Goal: Transaction & Acquisition: Obtain resource

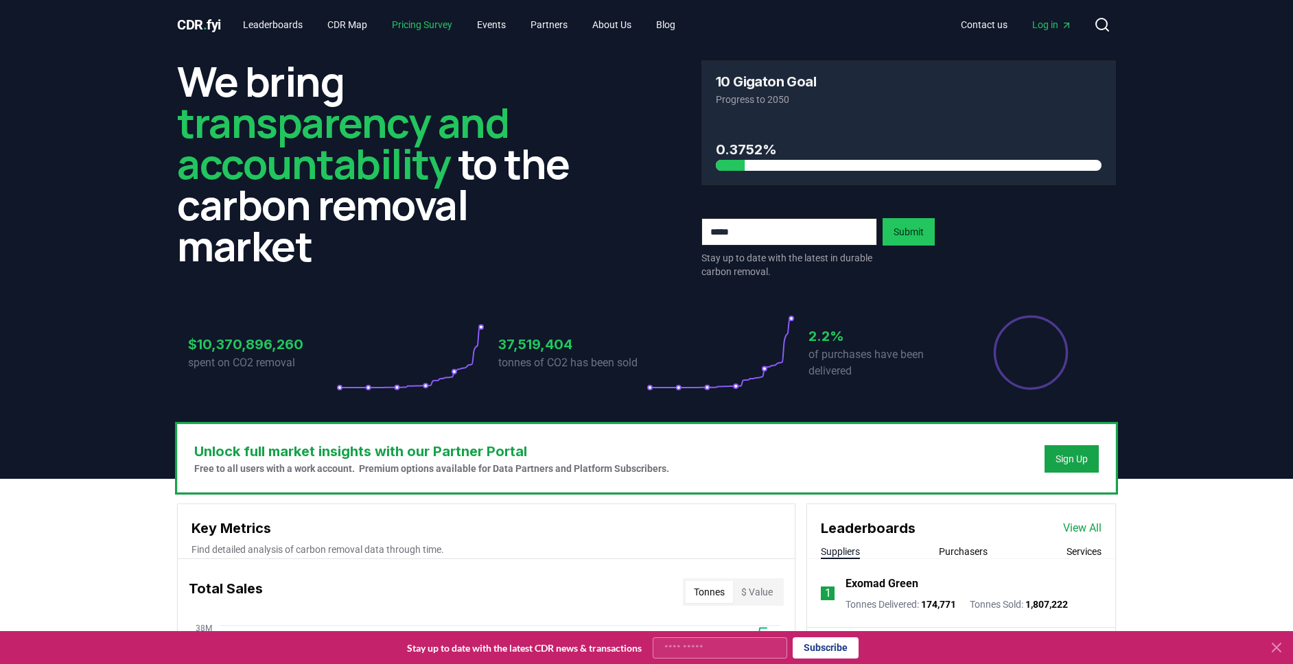
click at [426, 24] on link "Pricing Survey" at bounding box center [422, 24] width 82 height 25
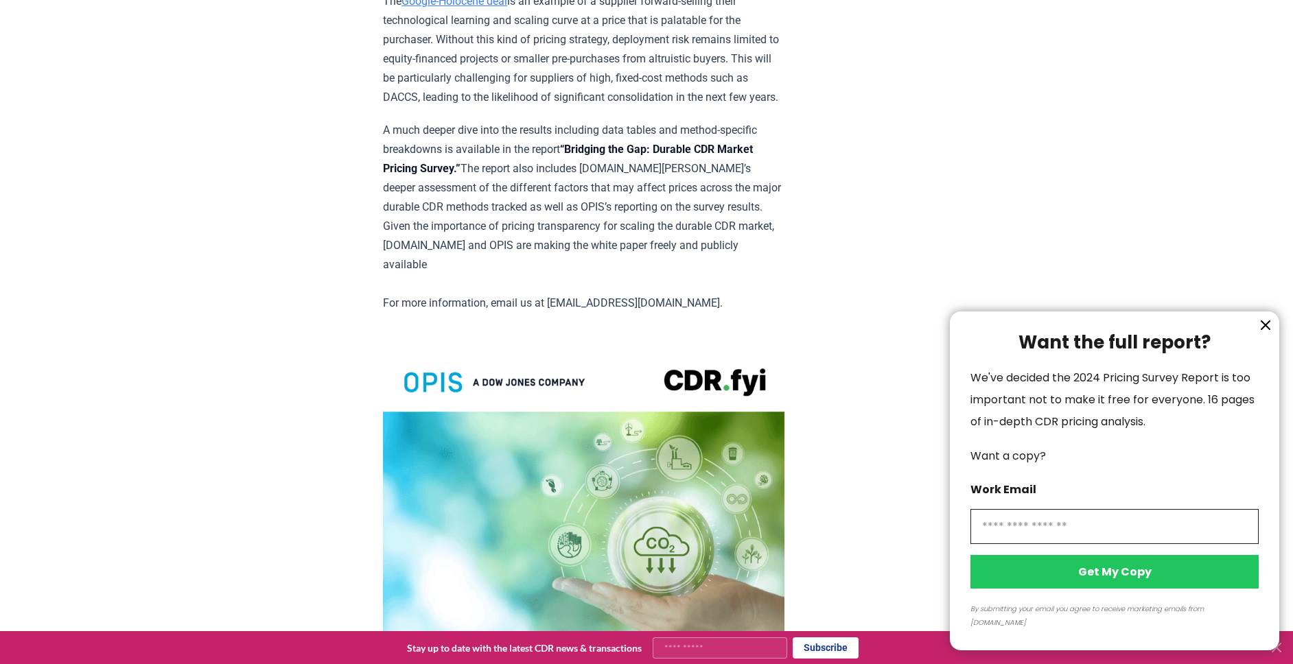
scroll to position [2601, 0]
click at [619, 286] on div at bounding box center [646, 332] width 1293 height 664
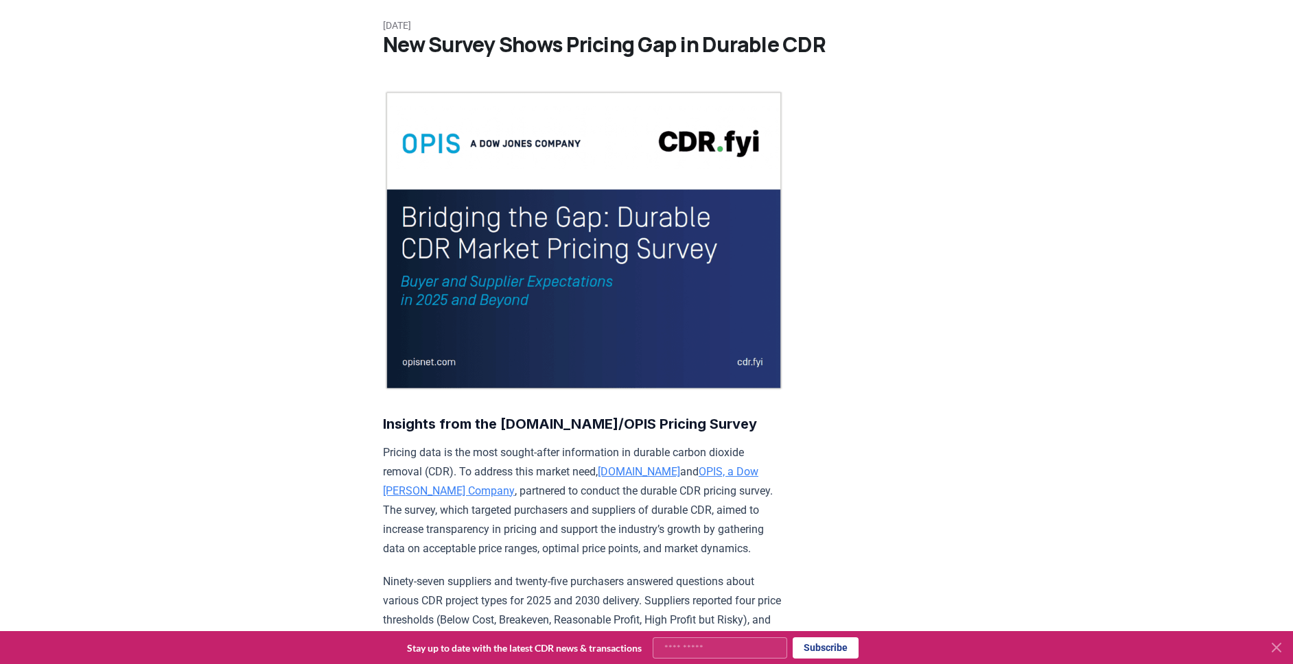
scroll to position [0, 0]
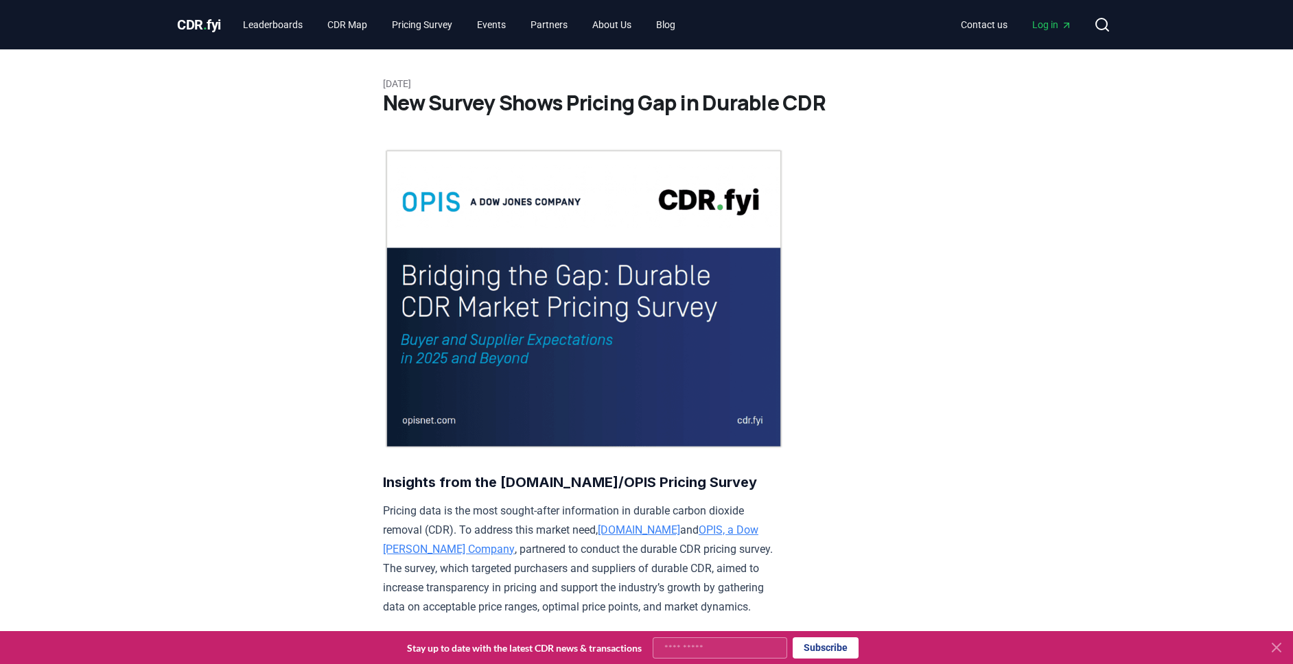
click at [1041, 23] on span "Log in" at bounding box center [1052, 25] width 40 height 14
click at [634, 27] on link "About Us" at bounding box center [611, 24] width 61 height 25
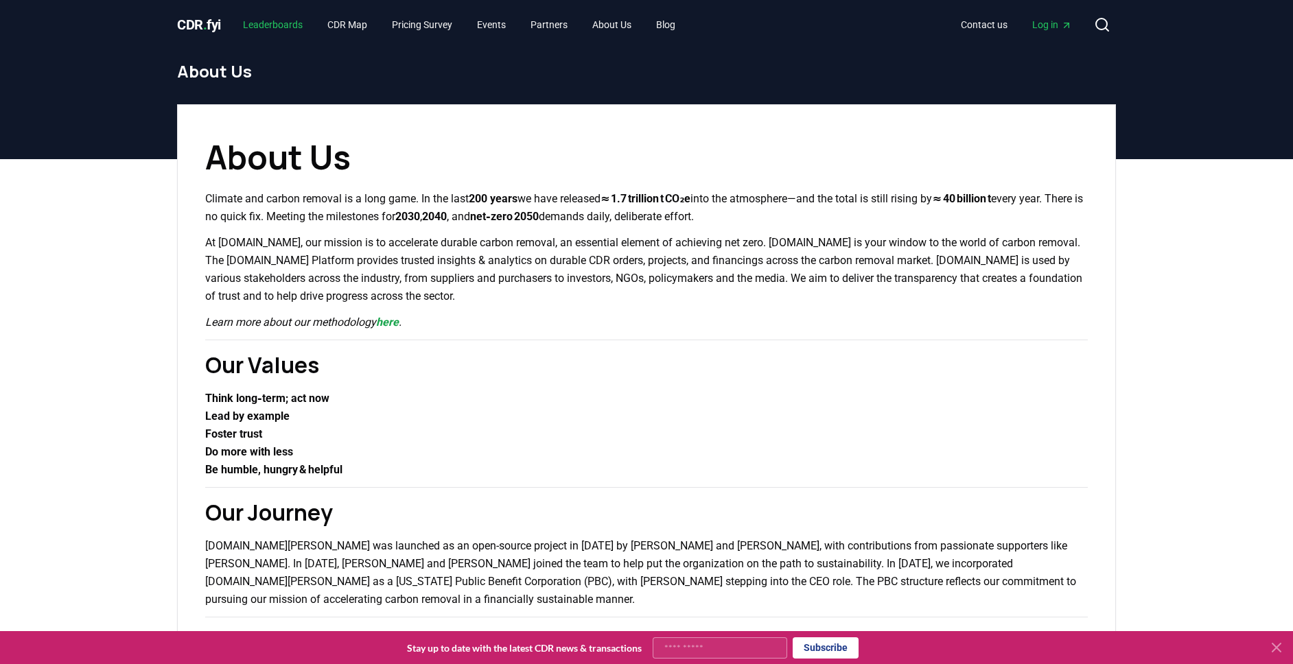
click at [280, 22] on link "Leaderboards" at bounding box center [273, 24] width 82 height 25
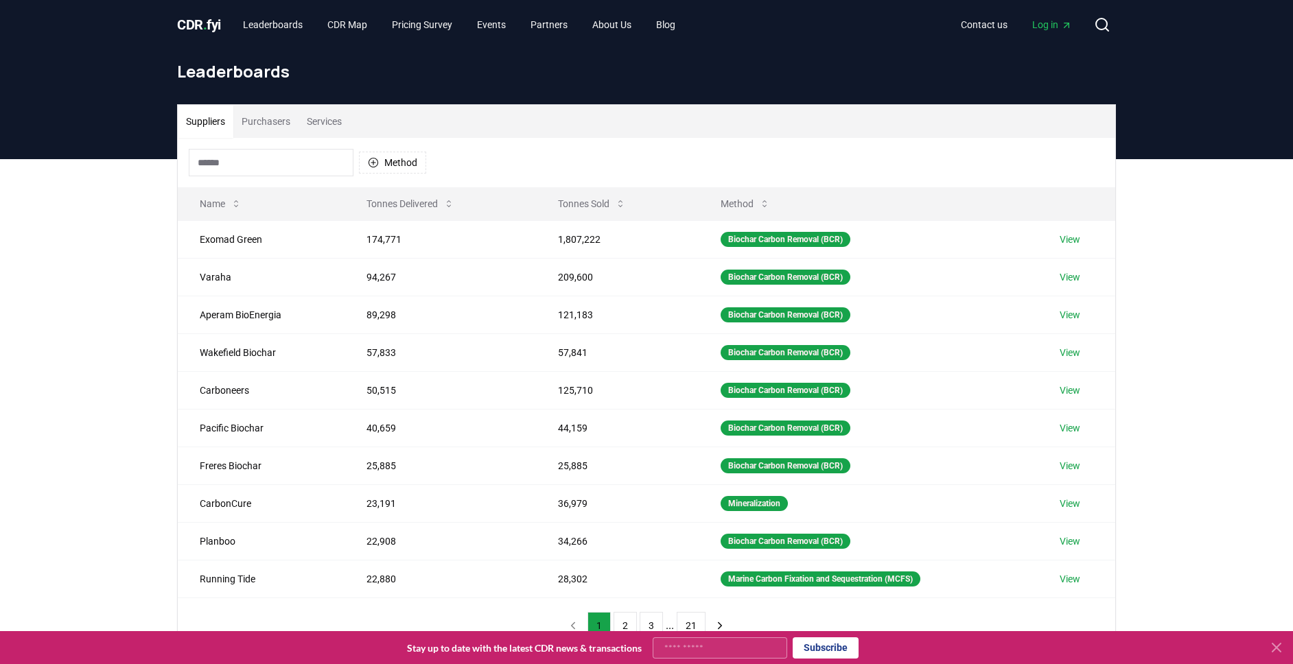
click at [209, 32] on link "CDR . fyi" at bounding box center [199, 24] width 44 height 19
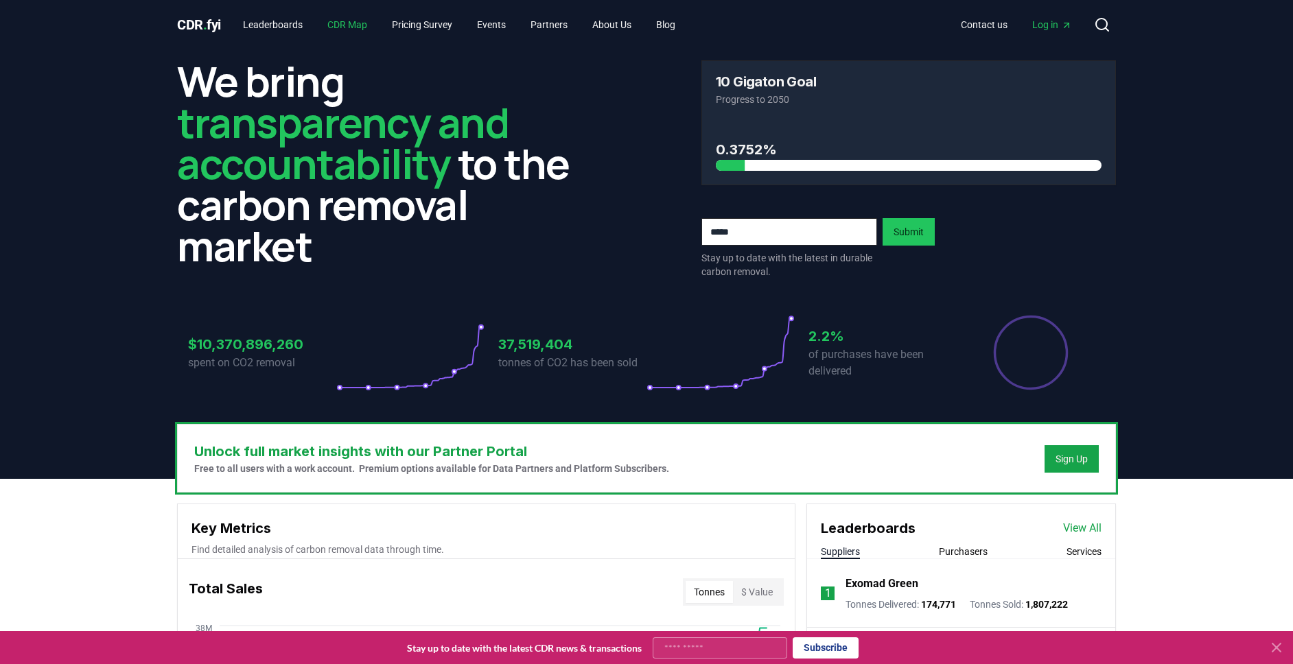
click at [354, 18] on link "CDR Map" at bounding box center [347, 24] width 62 height 25
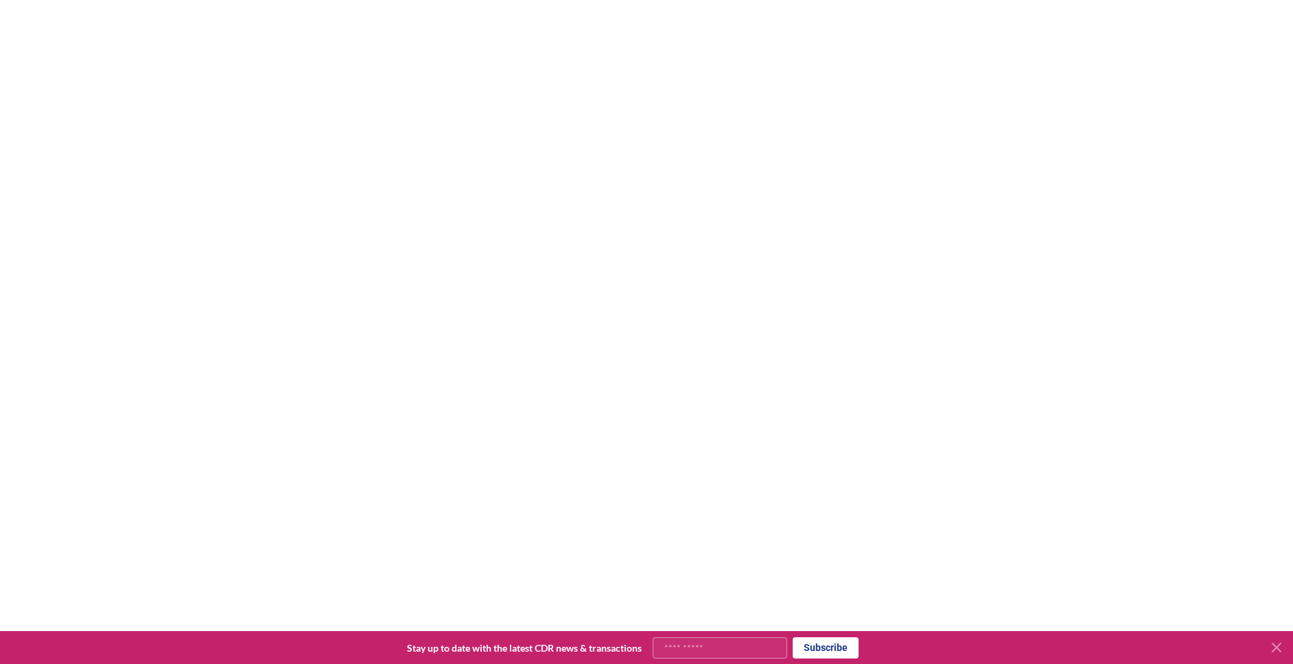
scroll to position [207, 0]
click at [1151, 334] on div at bounding box center [646, 328] width 1293 height 664
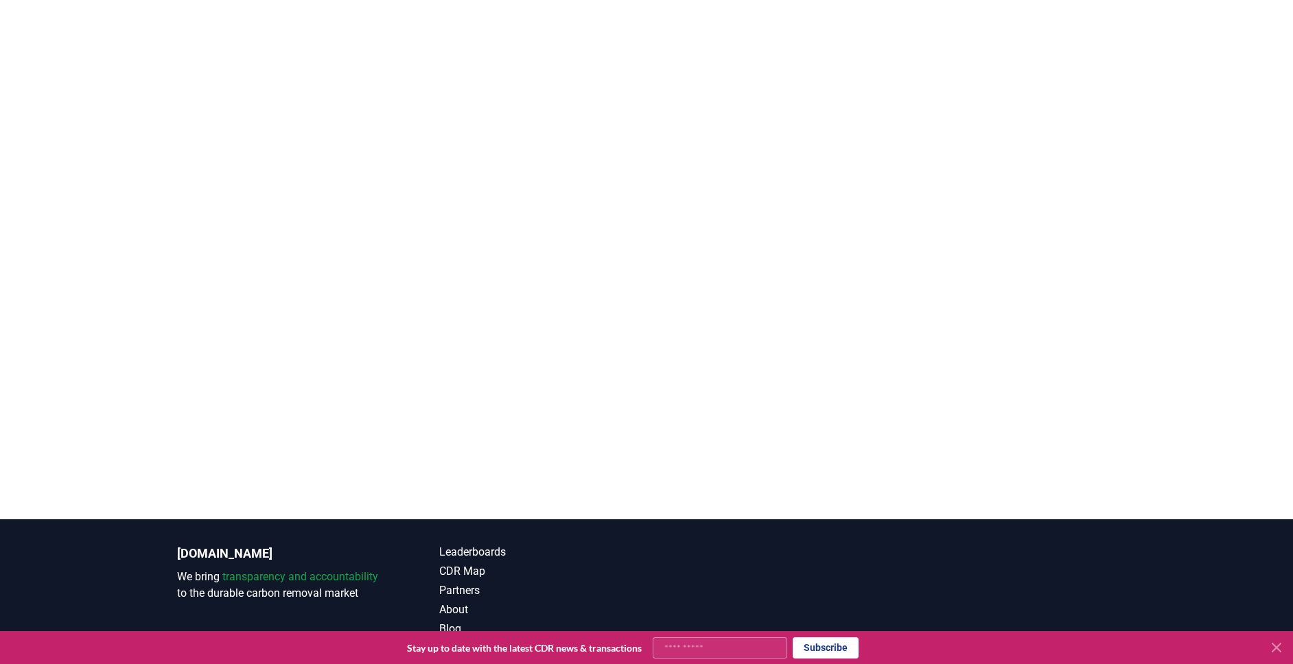
scroll to position [0, 0]
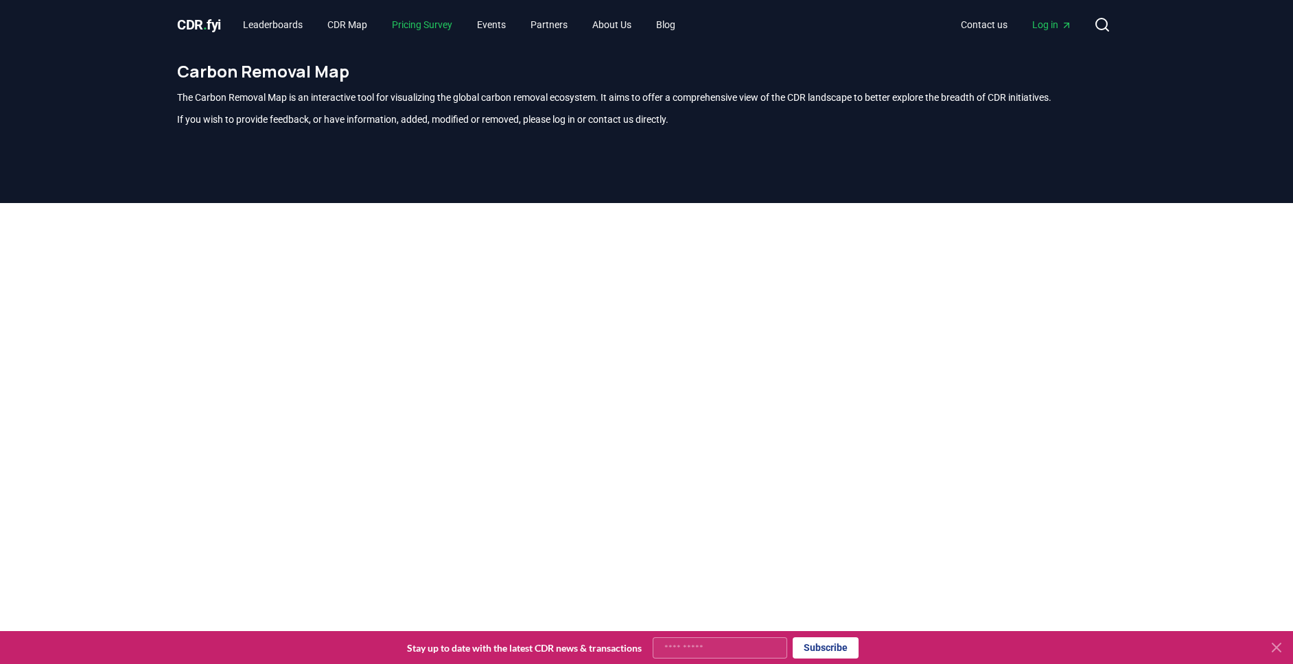
click at [424, 21] on link "Pricing Survey" at bounding box center [422, 24] width 82 height 25
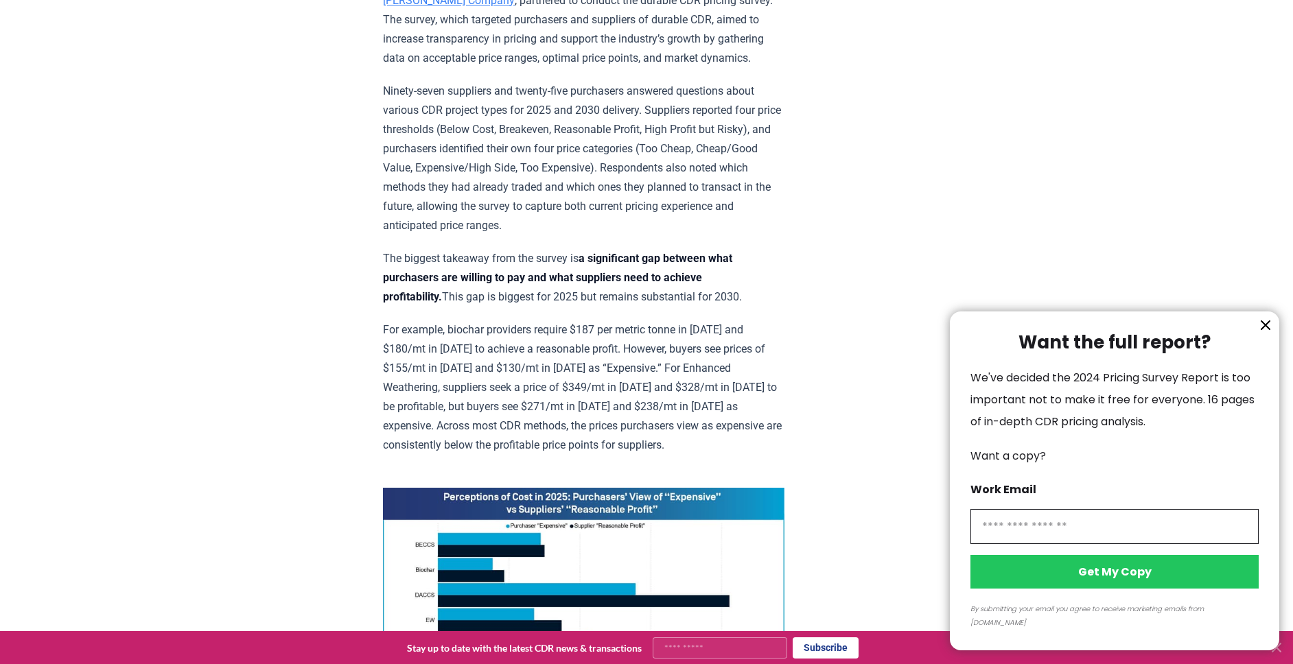
scroll to position [574, 0]
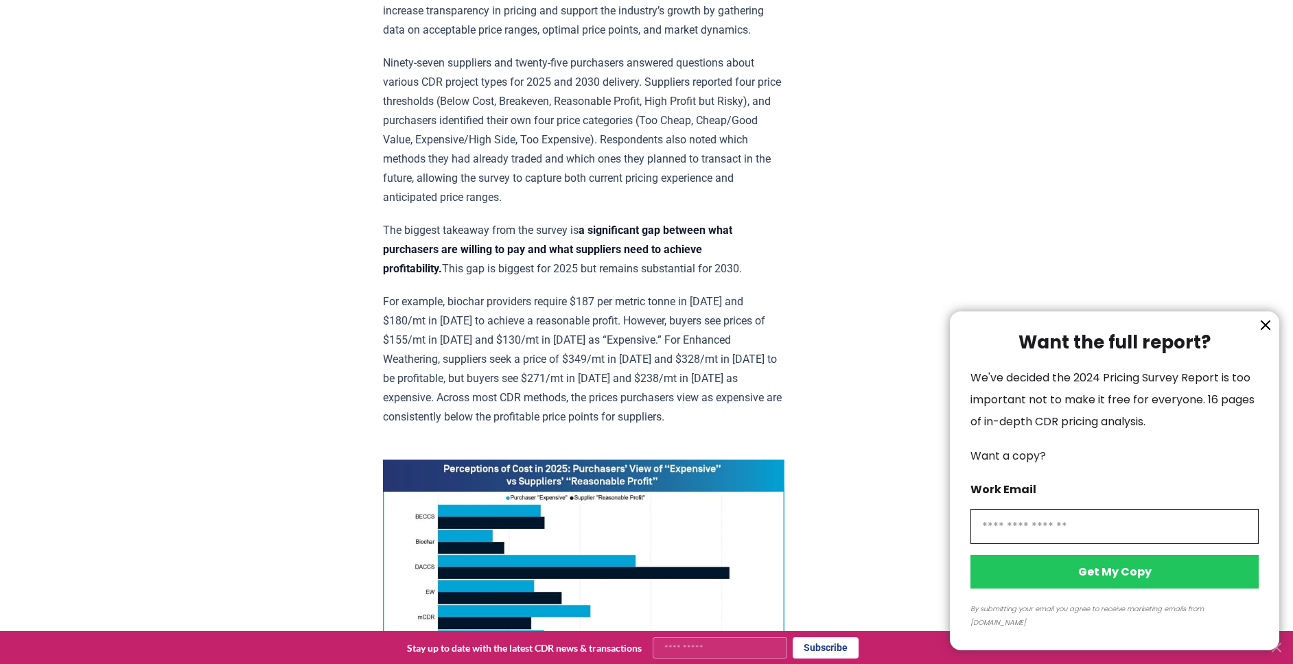
click at [1043, 544] on input "information" at bounding box center [1115, 526] width 288 height 35
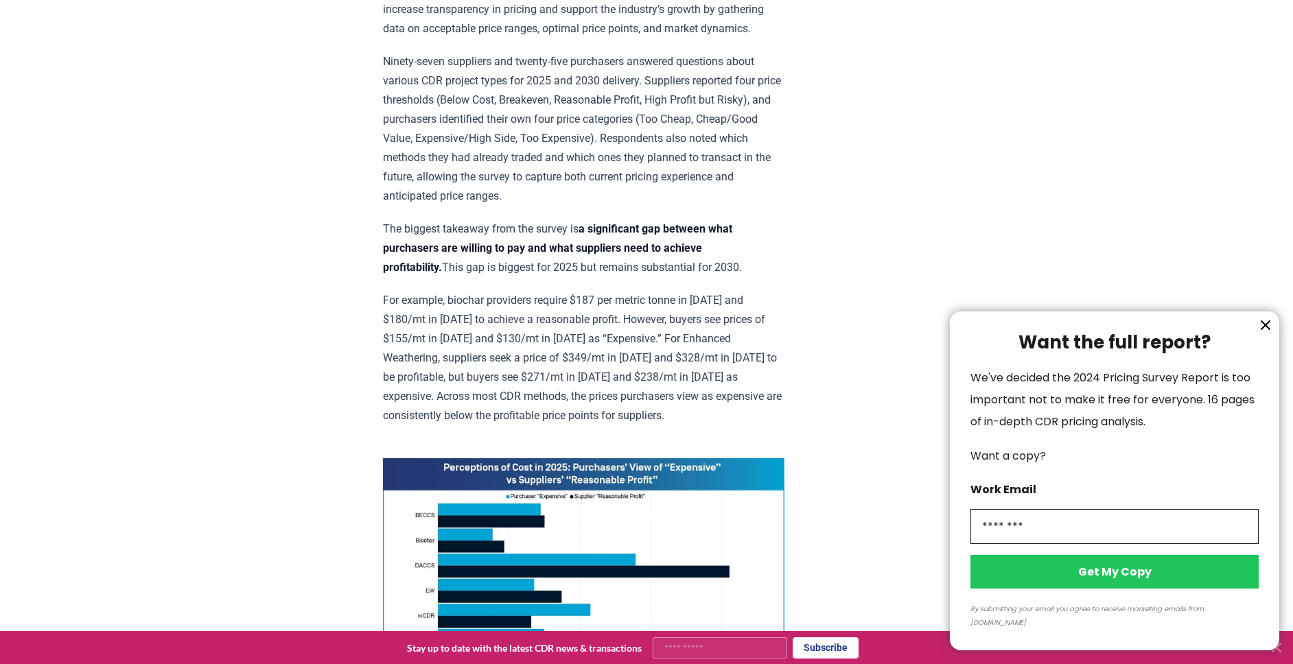
type input "**********"
click at [1146, 589] on button "Get My Copy" at bounding box center [1115, 572] width 288 height 34
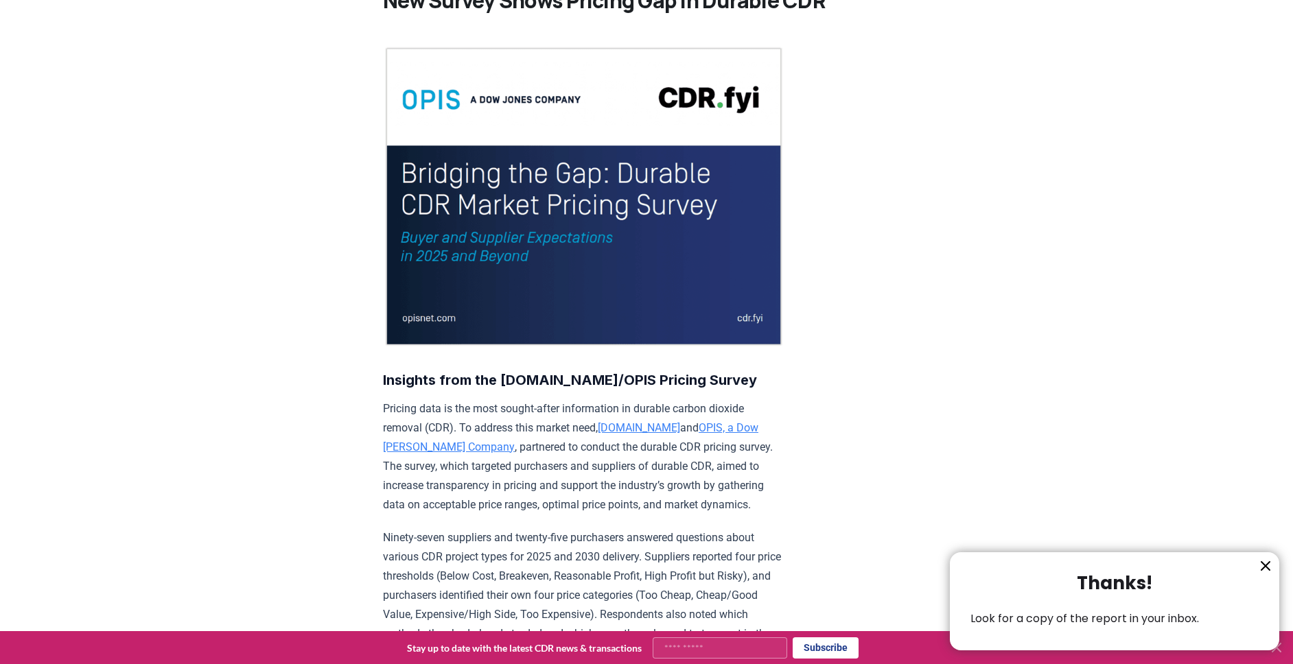
scroll to position [100, 0]
